Goal: Check status: Check status

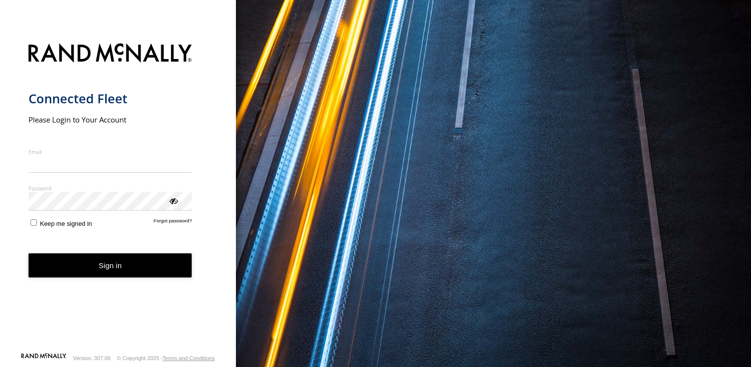
type input "**********"
click at [98, 270] on button "Sign in" at bounding box center [111, 265] width 164 height 24
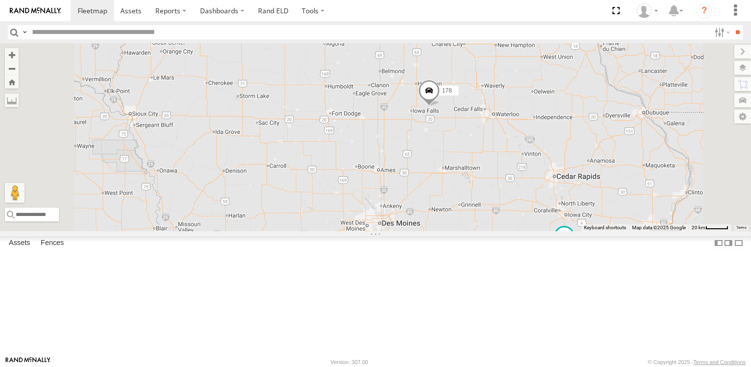
click at [440, 106] on span at bounding box center [430, 93] width 22 height 27
